Goal: Task Accomplishment & Management: Manage account settings

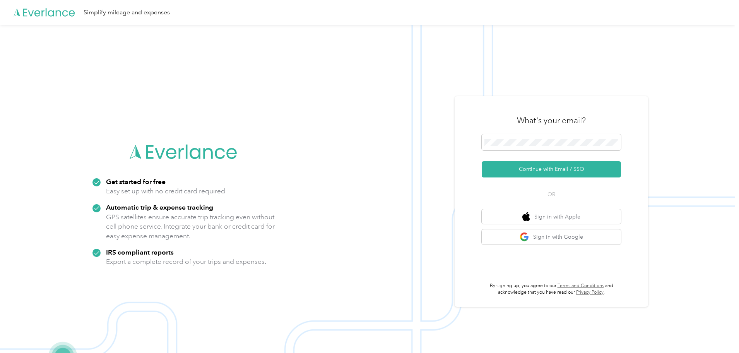
click at [541, 132] on div "What's your email?" at bounding box center [551, 120] width 139 height 27
click at [545, 137] on span at bounding box center [551, 142] width 139 height 16
click at [552, 166] on button "Continue with Email / SSO" at bounding box center [551, 169] width 139 height 16
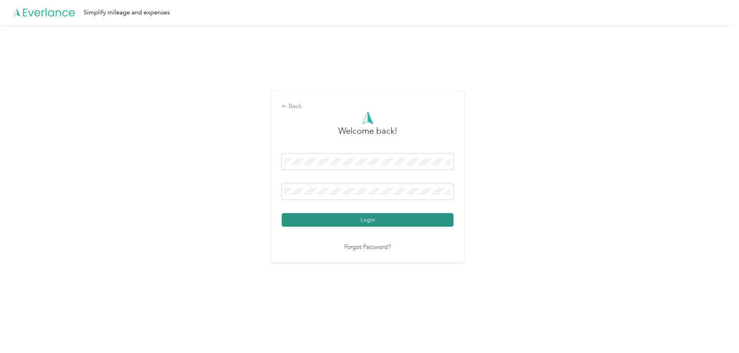
click at [374, 224] on button "Login" at bounding box center [368, 220] width 172 height 14
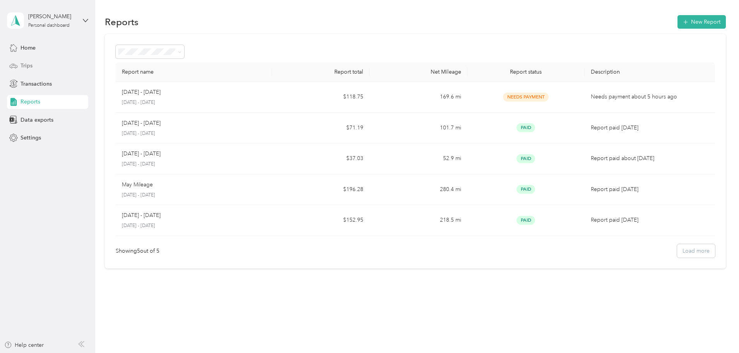
click at [36, 65] on div "Trips" at bounding box center [47, 66] width 81 height 14
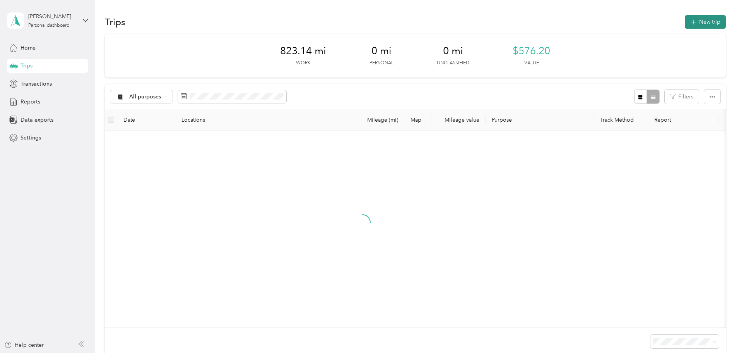
click at [685, 26] on button "New trip" at bounding box center [705, 22] width 41 height 14
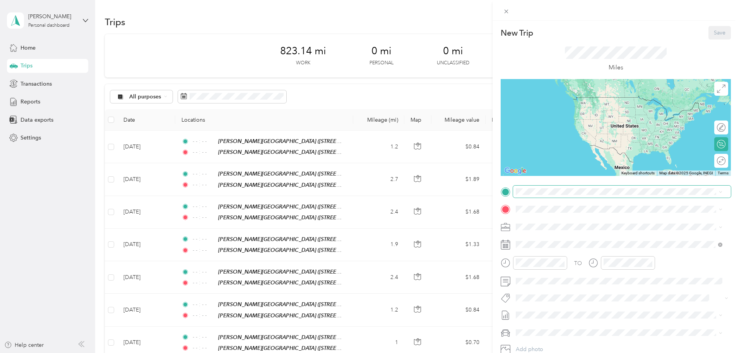
click at [557, 197] on span at bounding box center [622, 191] width 218 height 12
click at [569, 195] on span at bounding box center [622, 191] width 218 height 12
click at [583, 224] on strong "[PERSON_NAME][GEOGRAPHIC_DATA]" at bounding box center [608, 223] width 103 height 7
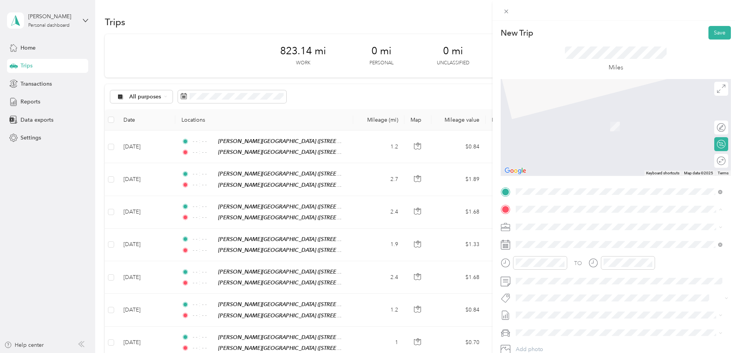
click at [585, 292] on strong "[PERSON_NAME][GEOGRAPHIC_DATA]" at bounding box center [608, 295] width 103 height 7
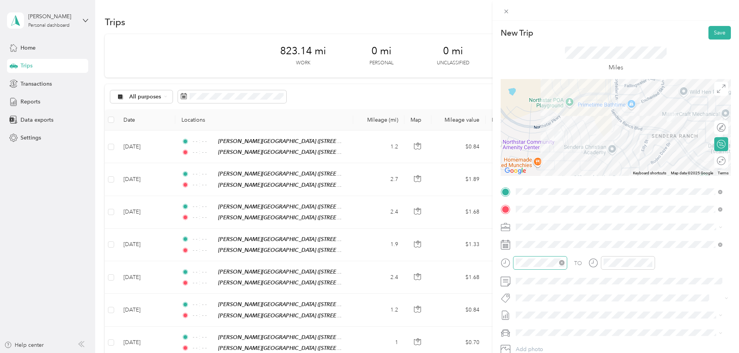
click at [562, 262] on icon "close-circle" at bounding box center [561, 262] width 5 height 5
click at [648, 264] on icon "close-circle" at bounding box center [649, 262] width 5 height 5
click at [718, 36] on button "Save" at bounding box center [720, 33] width 22 height 14
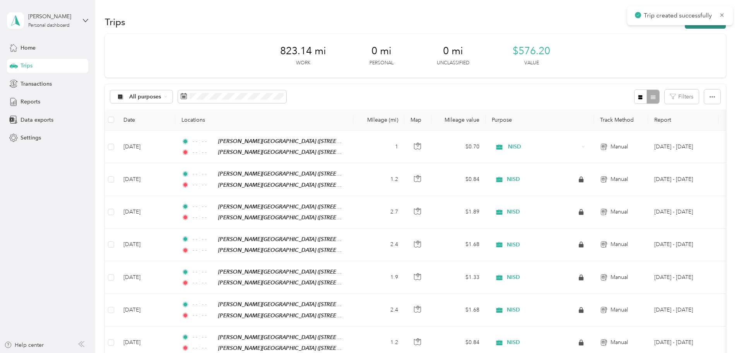
click at [689, 26] on icon "button" at bounding box center [693, 22] width 9 height 9
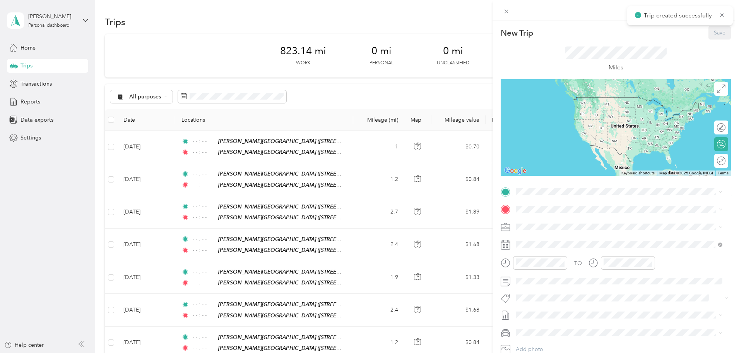
click at [575, 276] on strong "[PERSON_NAME][GEOGRAPHIC_DATA]" at bounding box center [608, 277] width 103 height 7
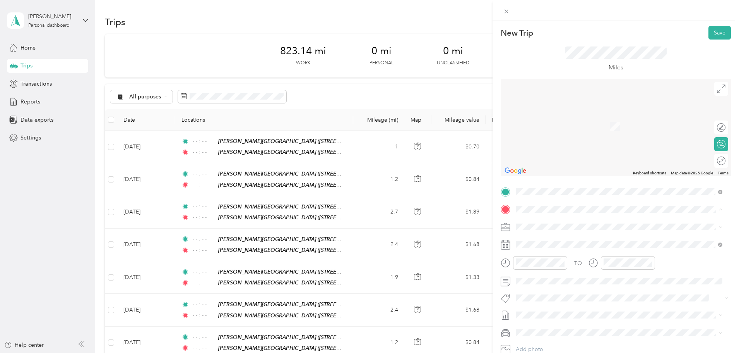
click at [579, 268] on strong "[GEOGRAPHIC_DATA]" at bounding box center [586, 268] width 58 height 7
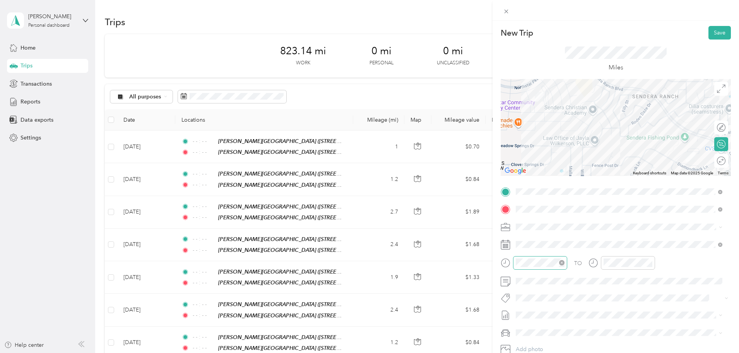
click at [561, 262] on icon "close-circle" at bounding box center [561, 262] width 5 height 5
click at [651, 261] on icon "close-circle" at bounding box center [649, 262] width 5 height 5
click at [712, 37] on button "Save" at bounding box center [720, 33] width 22 height 14
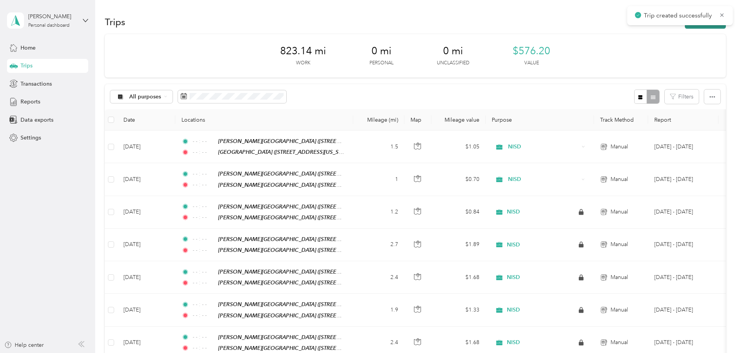
click at [685, 26] on button "New trip" at bounding box center [705, 22] width 41 height 14
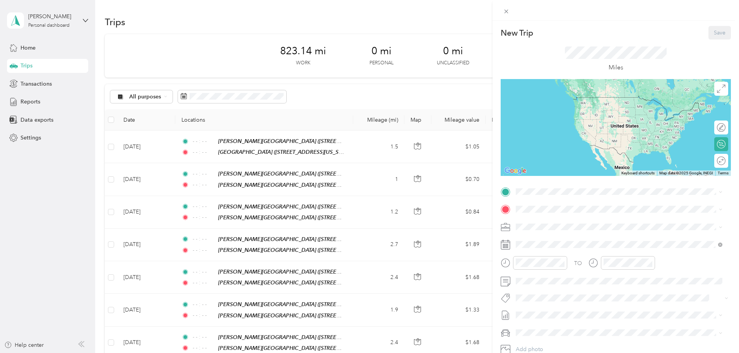
click at [583, 256] on div "TEAM [GEOGRAPHIC_DATA] [STREET_ADDRESS][US_STATE]" at bounding box center [573, 255] width 84 height 19
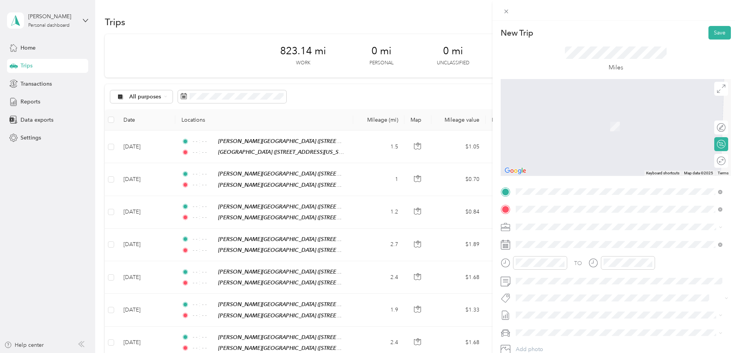
click at [589, 316] on div "TEAM Central Office [STREET_ADDRESS][PERSON_NAME][US_STATE]" at bounding box center [619, 327] width 201 height 22
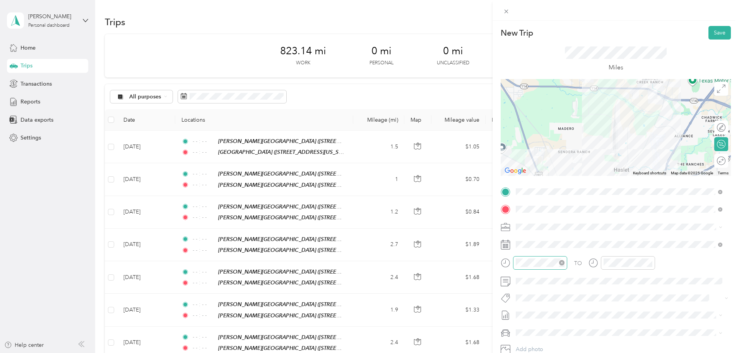
click at [560, 265] on icon "close-circle" at bounding box center [561, 262] width 5 height 5
click at [647, 263] on icon "close-circle" at bounding box center [649, 262] width 5 height 5
click at [716, 36] on button "Save" at bounding box center [720, 33] width 22 height 14
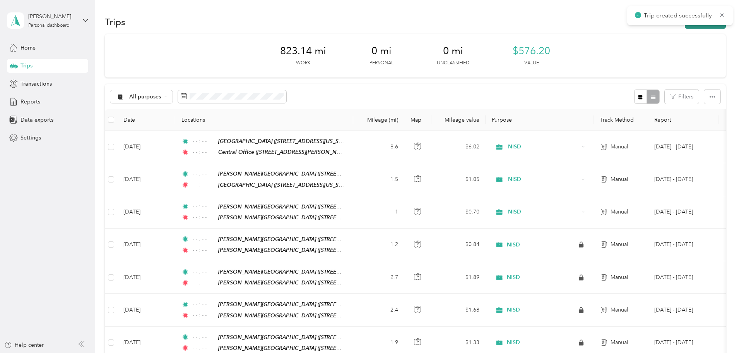
click at [685, 27] on button "New trip" at bounding box center [705, 22] width 41 height 14
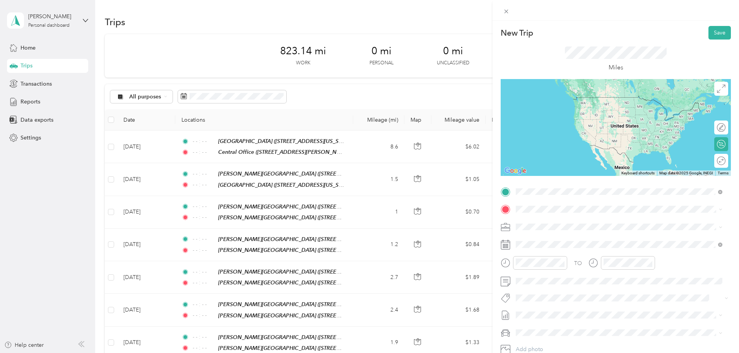
click at [597, 232] on span "[STREET_ADDRESS][PERSON_NAME][US_STATE]" at bounding box center [591, 233] width 120 height 7
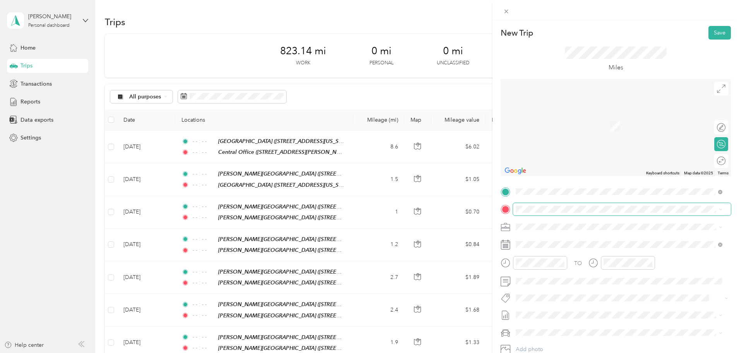
click at [557, 214] on span at bounding box center [622, 209] width 218 height 12
click at [585, 242] on strong "[PERSON_NAME][GEOGRAPHIC_DATA]" at bounding box center [608, 239] width 103 height 7
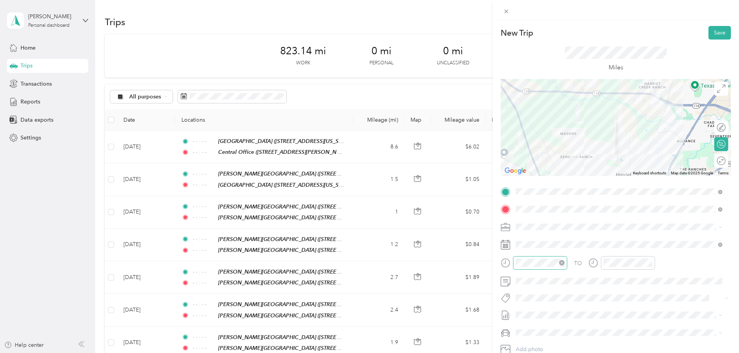
click at [564, 260] on icon "close-circle" at bounding box center [561, 262] width 5 height 5
click at [649, 262] on icon "close-circle" at bounding box center [649, 262] width 5 height 5
click at [716, 32] on button "Save" at bounding box center [720, 33] width 22 height 14
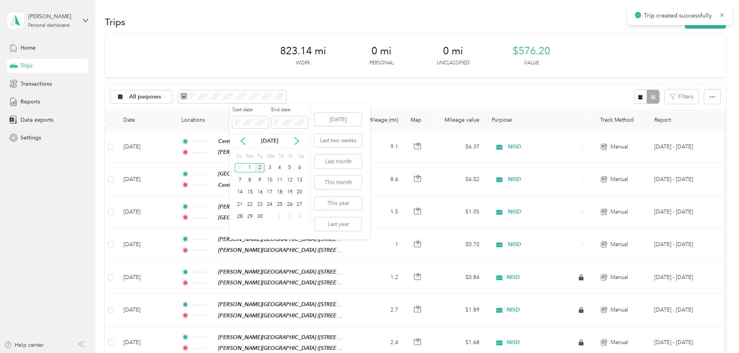
click at [259, 167] on div "2" at bounding box center [260, 168] width 10 height 10
click at [257, 167] on div "2" at bounding box center [260, 168] width 10 height 10
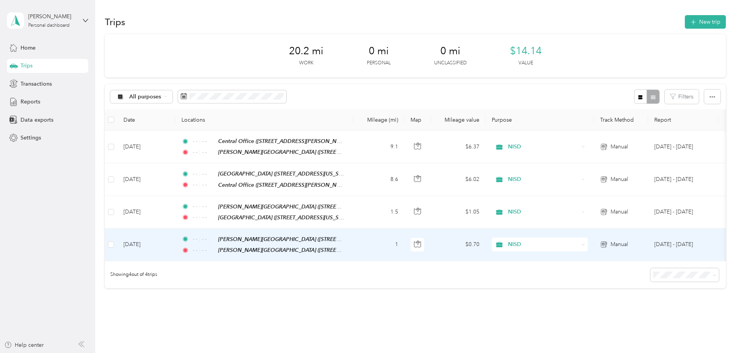
click at [404, 238] on td "1" at bounding box center [378, 244] width 51 height 33
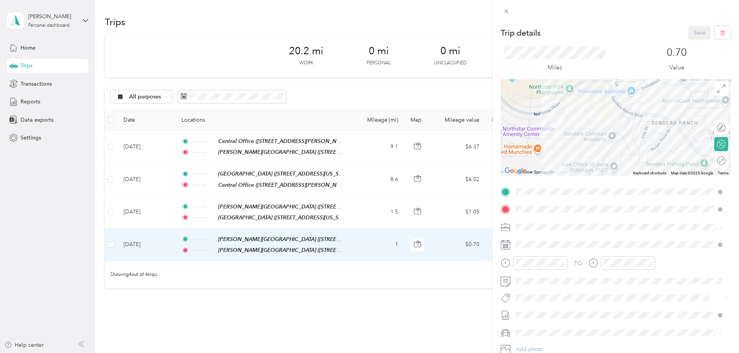
click at [395, 214] on div "Trip details Save This trip cannot be edited because it is either under review,…" at bounding box center [369, 176] width 739 height 353
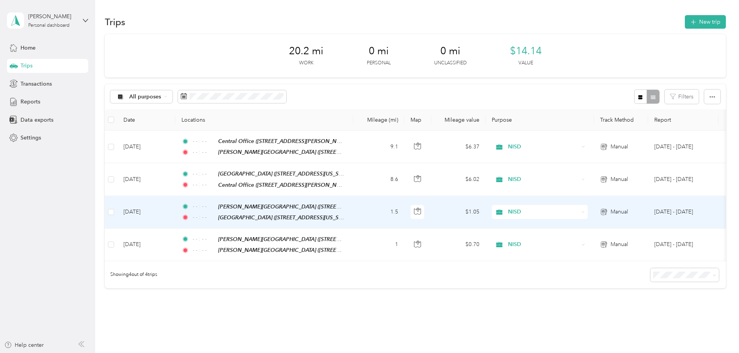
click at [404, 211] on td "1.5" at bounding box center [378, 212] width 51 height 33
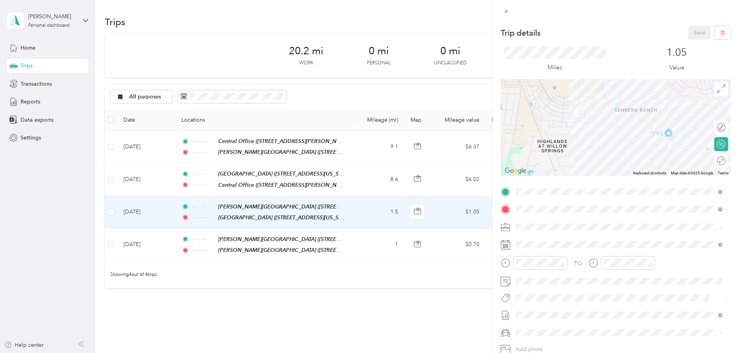
click at [411, 177] on div "Trip details Save This trip cannot be edited because it is either under review,…" at bounding box center [369, 176] width 739 height 353
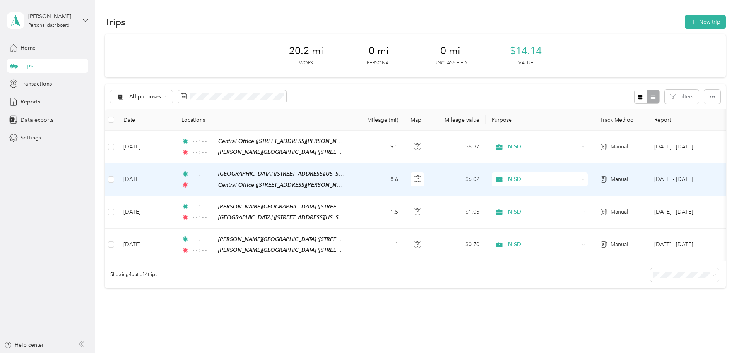
click at [404, 181] on td "8.6" at bounding box center [378, 179] width 51 height 33
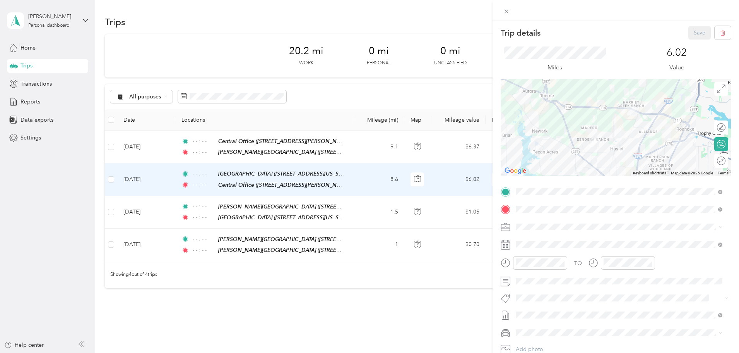
click at [422, 145] on div "Trip details Save This trip cannot be edited because it is either under review,…" at bounding box center [369, 176] width 739 height 353
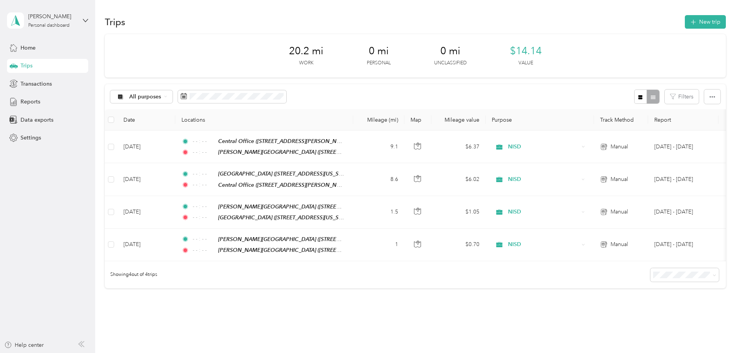
click at [195, 26] on div "Trips New trip" at bounding box center [415, 22] width 621 height 16
